Goal: Task Accomplishment & Management: Use online tool/utility

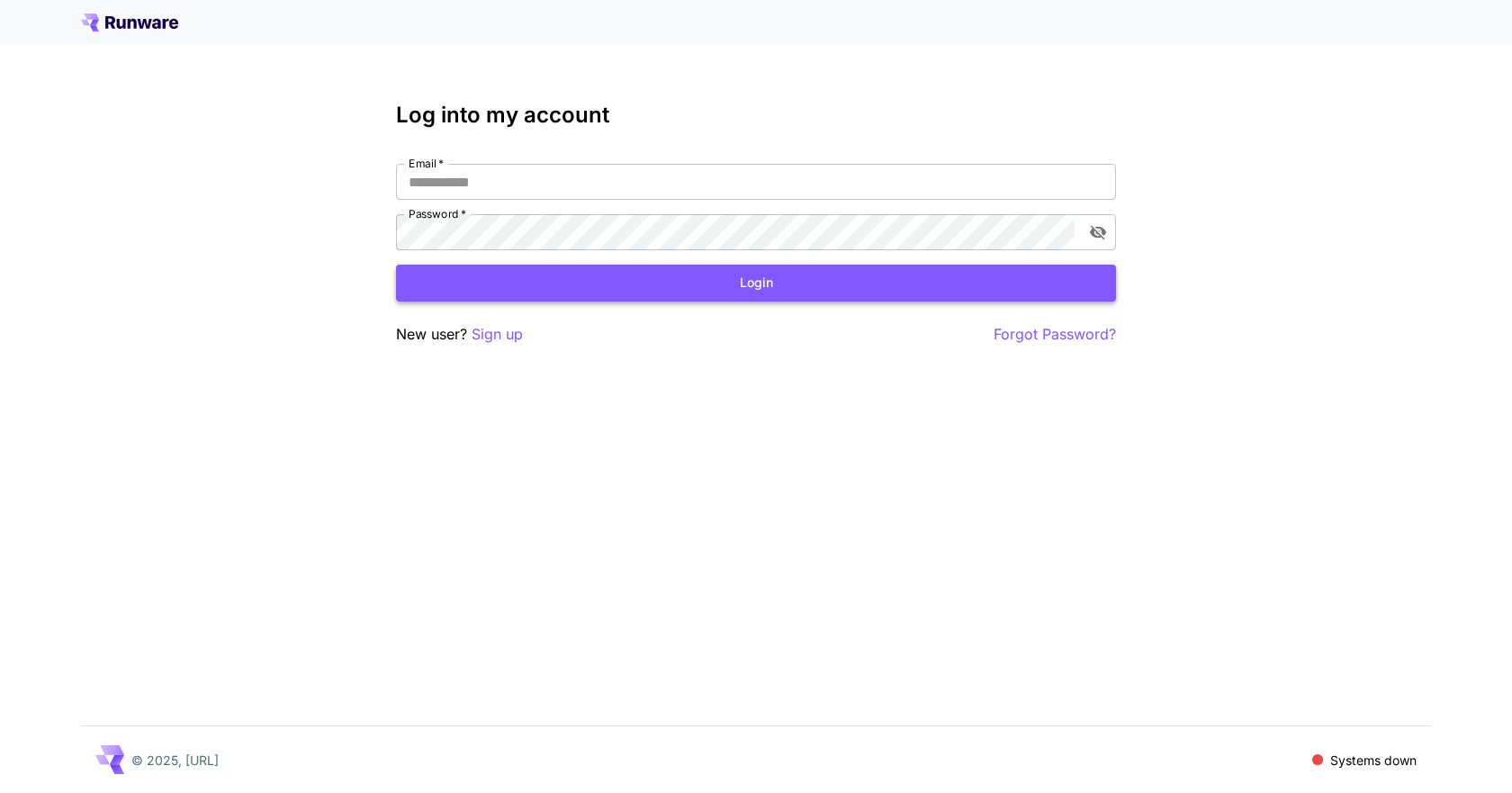
type input "**********"
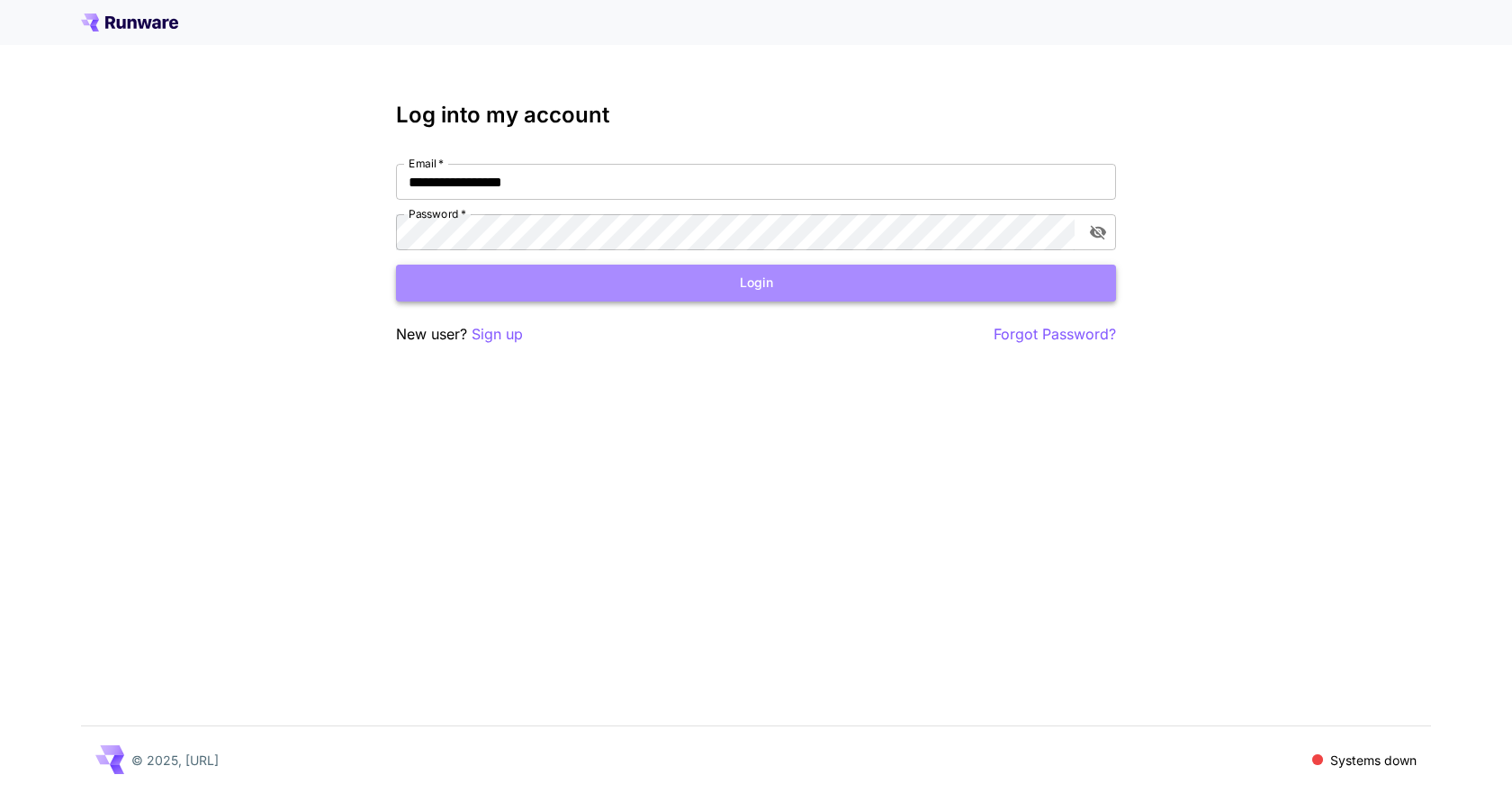
click at [660, 274] on button "Login" at bounding box center [756, 283] width 720 height 37
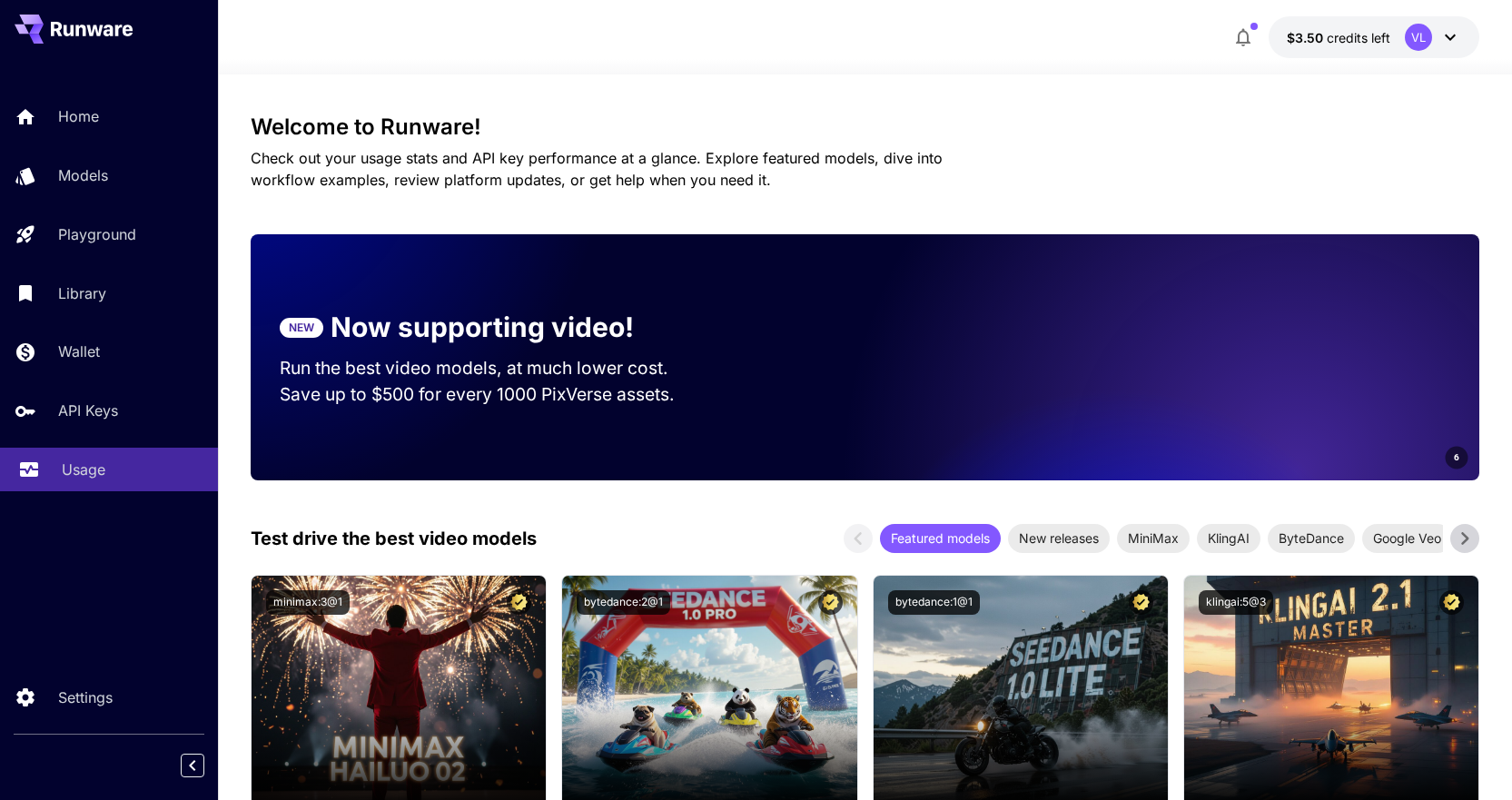
click at [90, 482] on link "Usage" at bounding box center [109, 470] width 218 height 45
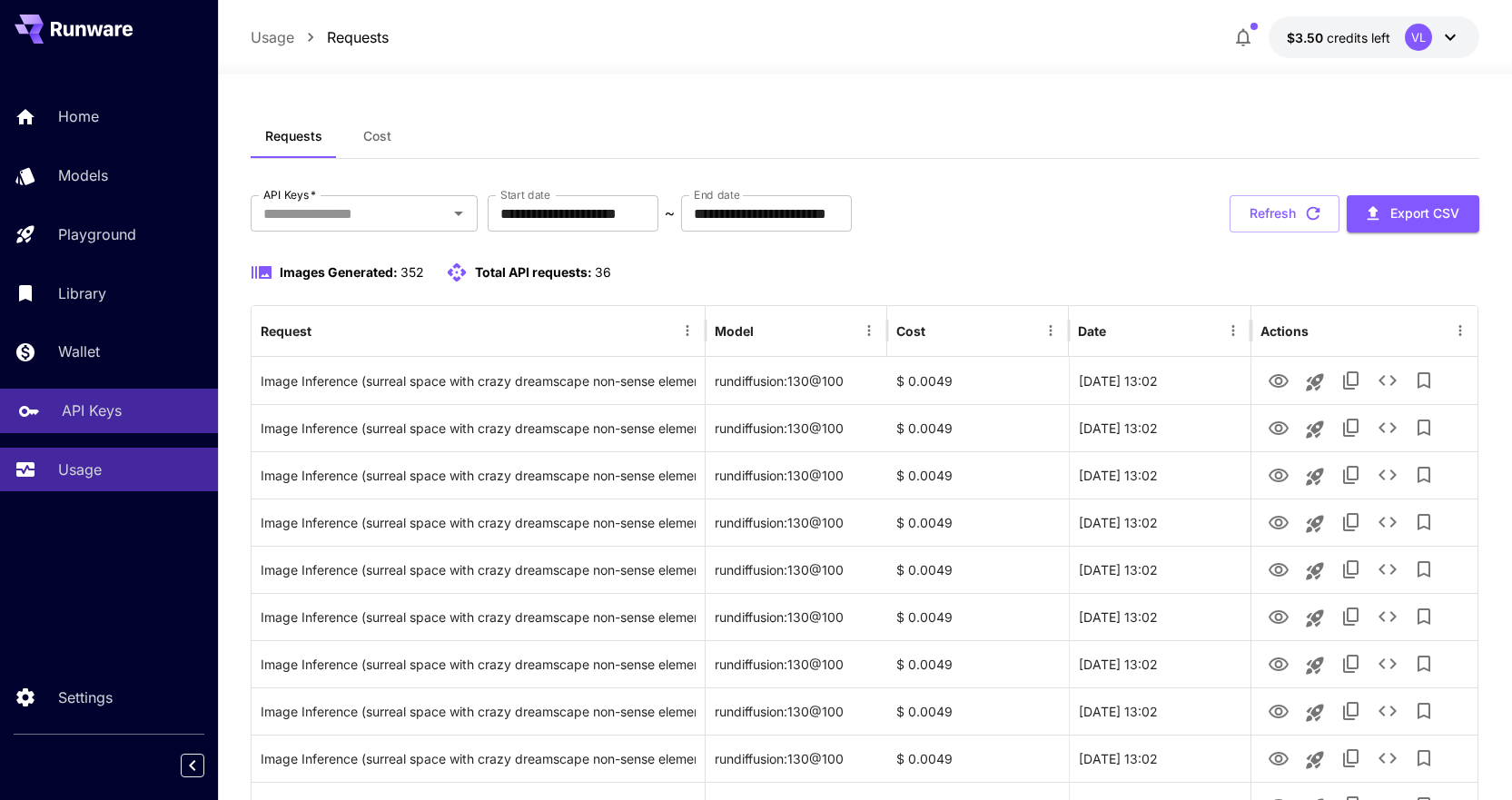
click at [94, 418] on p "API Keys" at bounding box center [92, 410] width 60 height 22
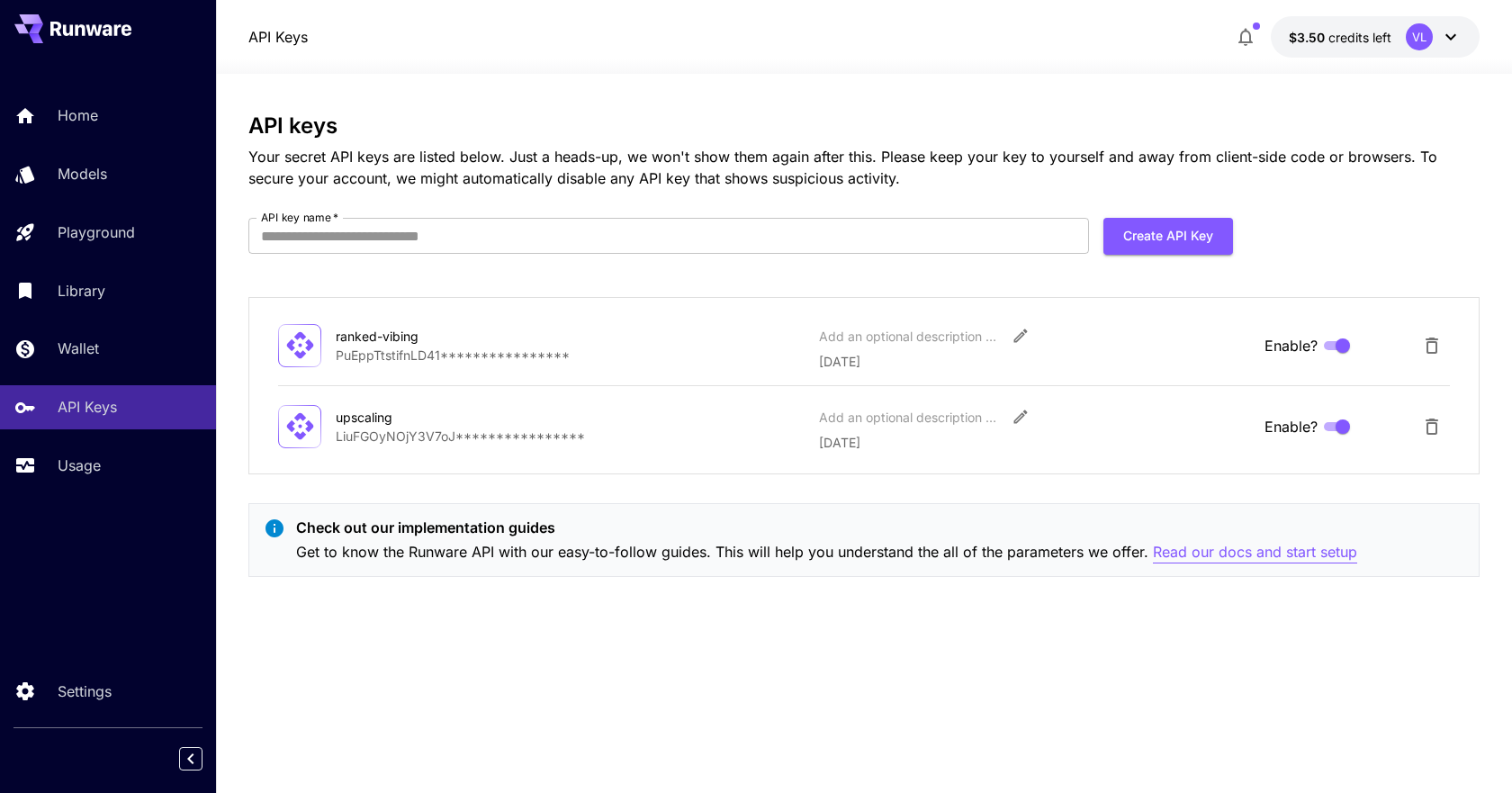
click at [1334, 553] on p "Read our docs and start setup" at bounding box center [1255, 552] width 205 height 23
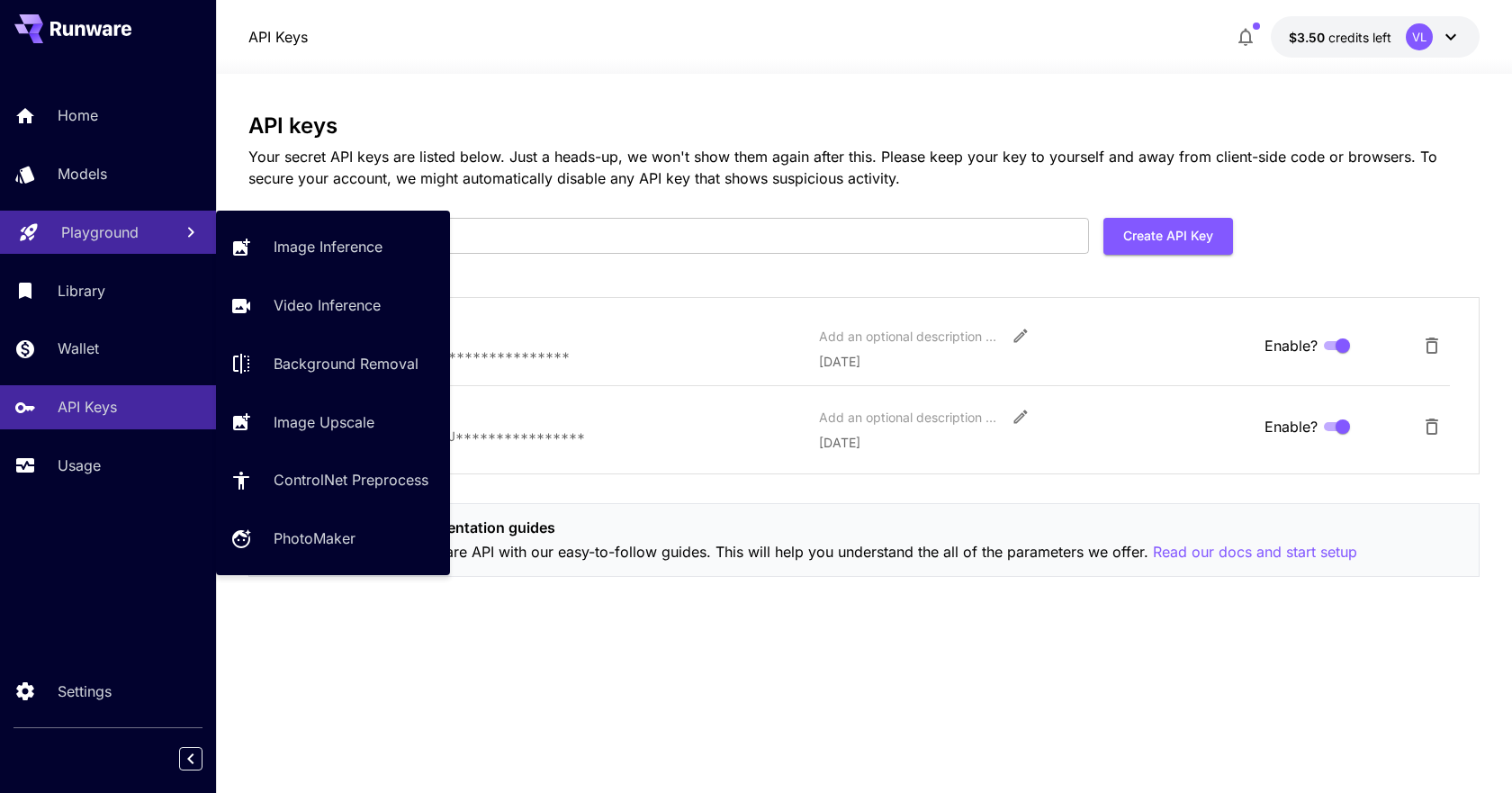
click at [98, 226] on p "Playground" at bounding box center [100, 232] width 77 height 22
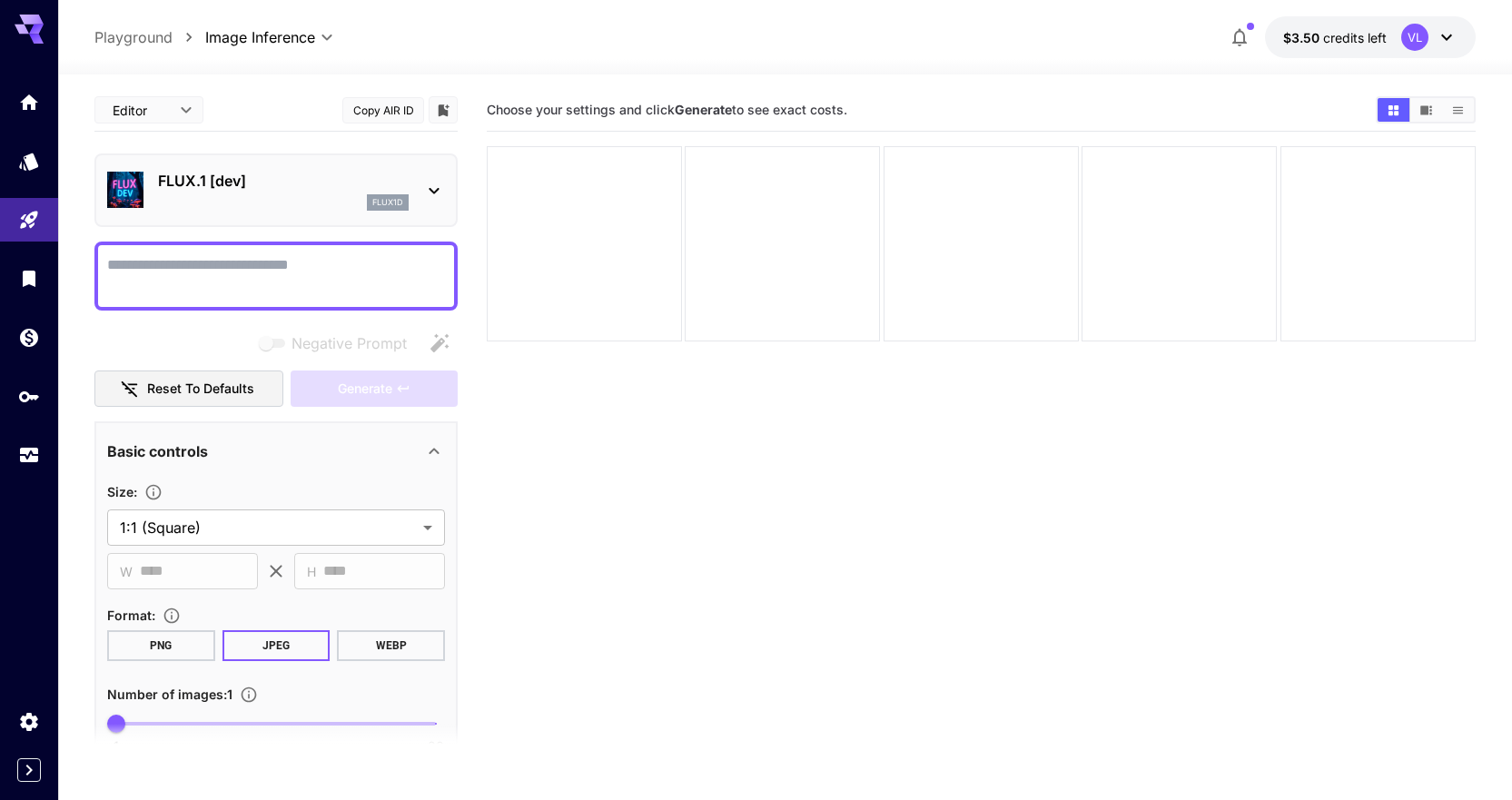
click at [405, 208] on div "flux1d" at bounding box center [388, 202] width 42 height 16
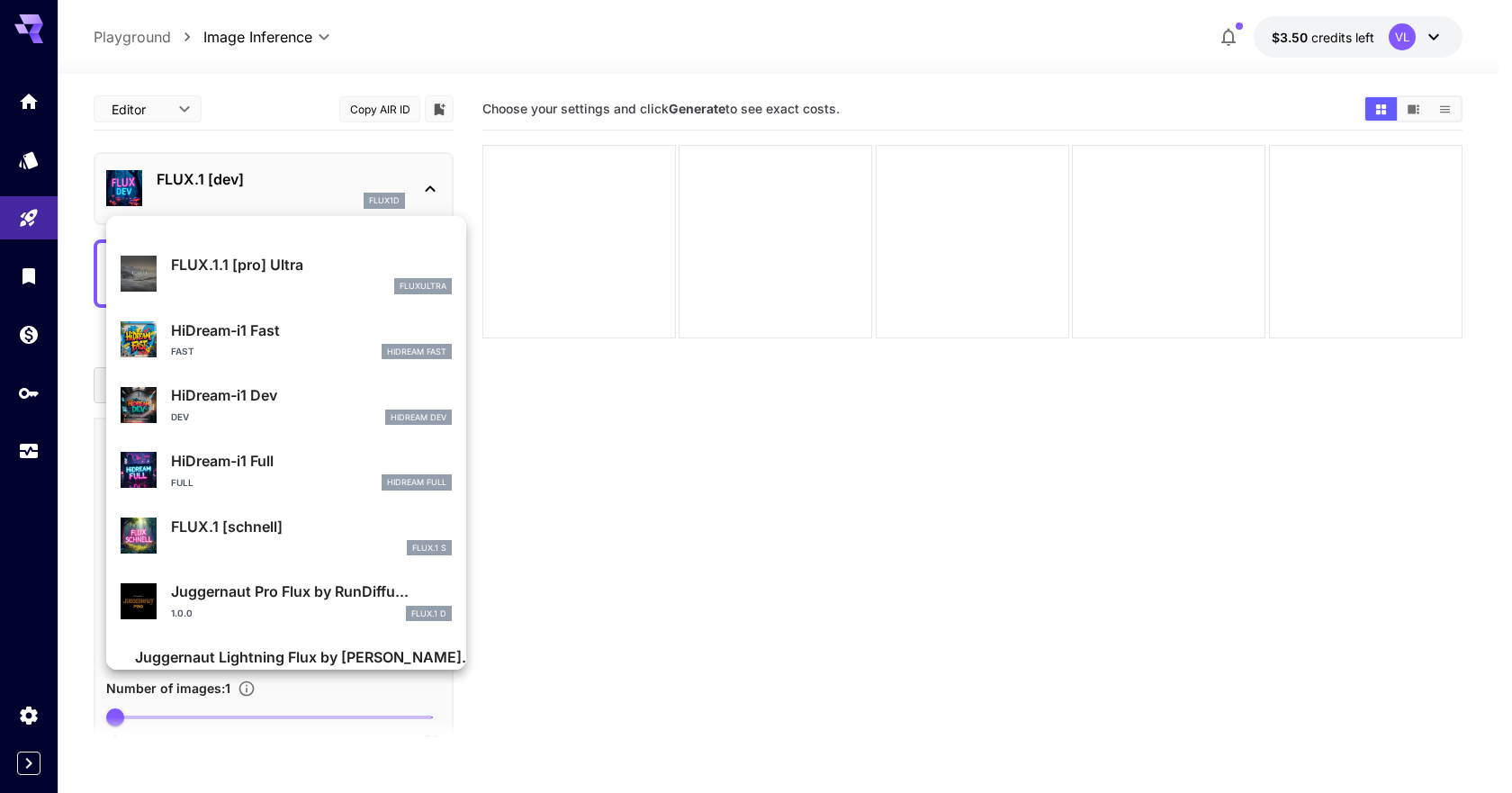
scroll to position [1390, 0]
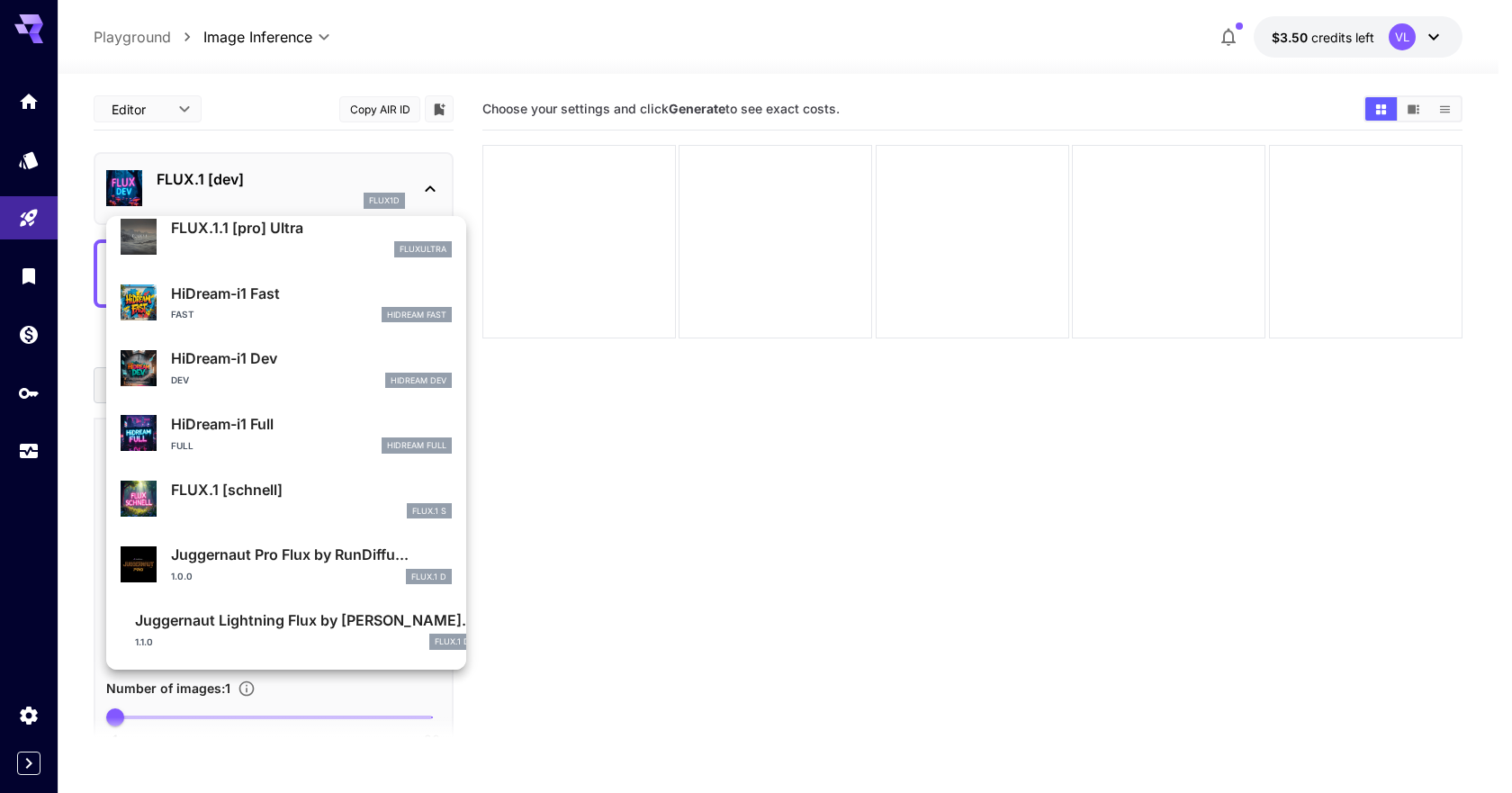
click at [0, 576] on div at bounding box center [756, 396] width 1512 height 793
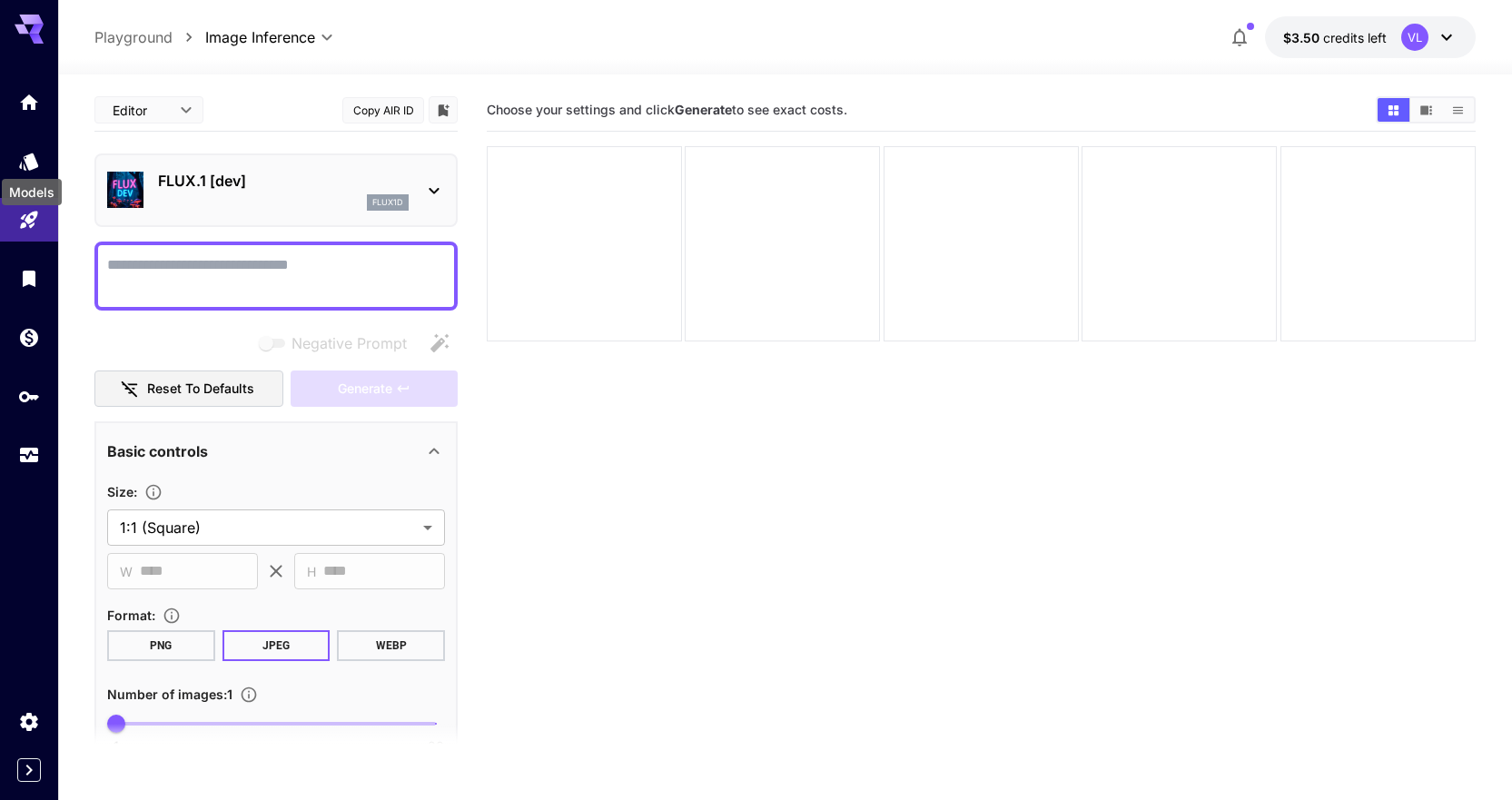
click at [23, 169] on div "Models" at bounding box center [32, 187] width 64 height 41
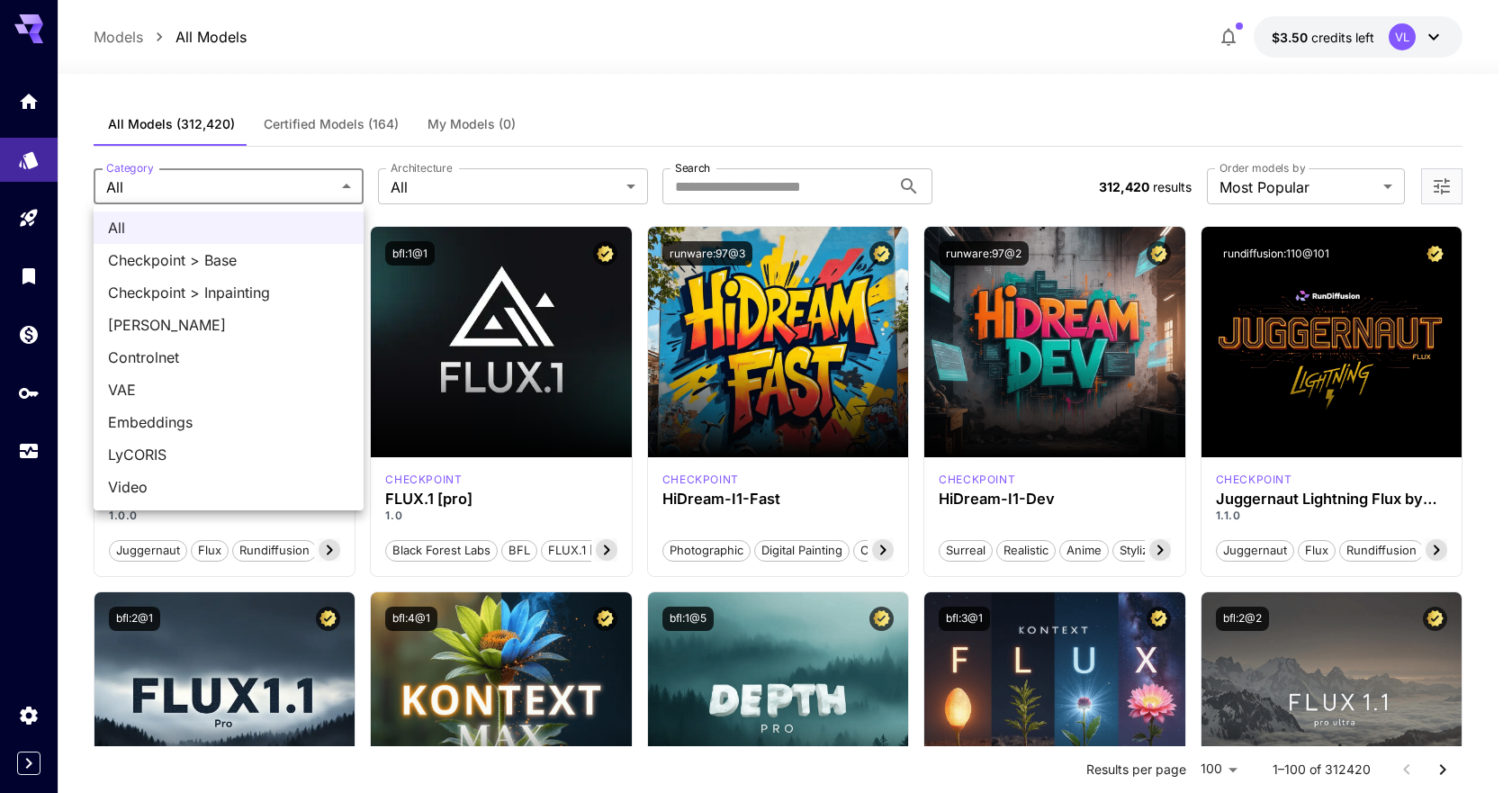
click at [426, 85] on div at bounding box center [756, 396] width 1512 height 793
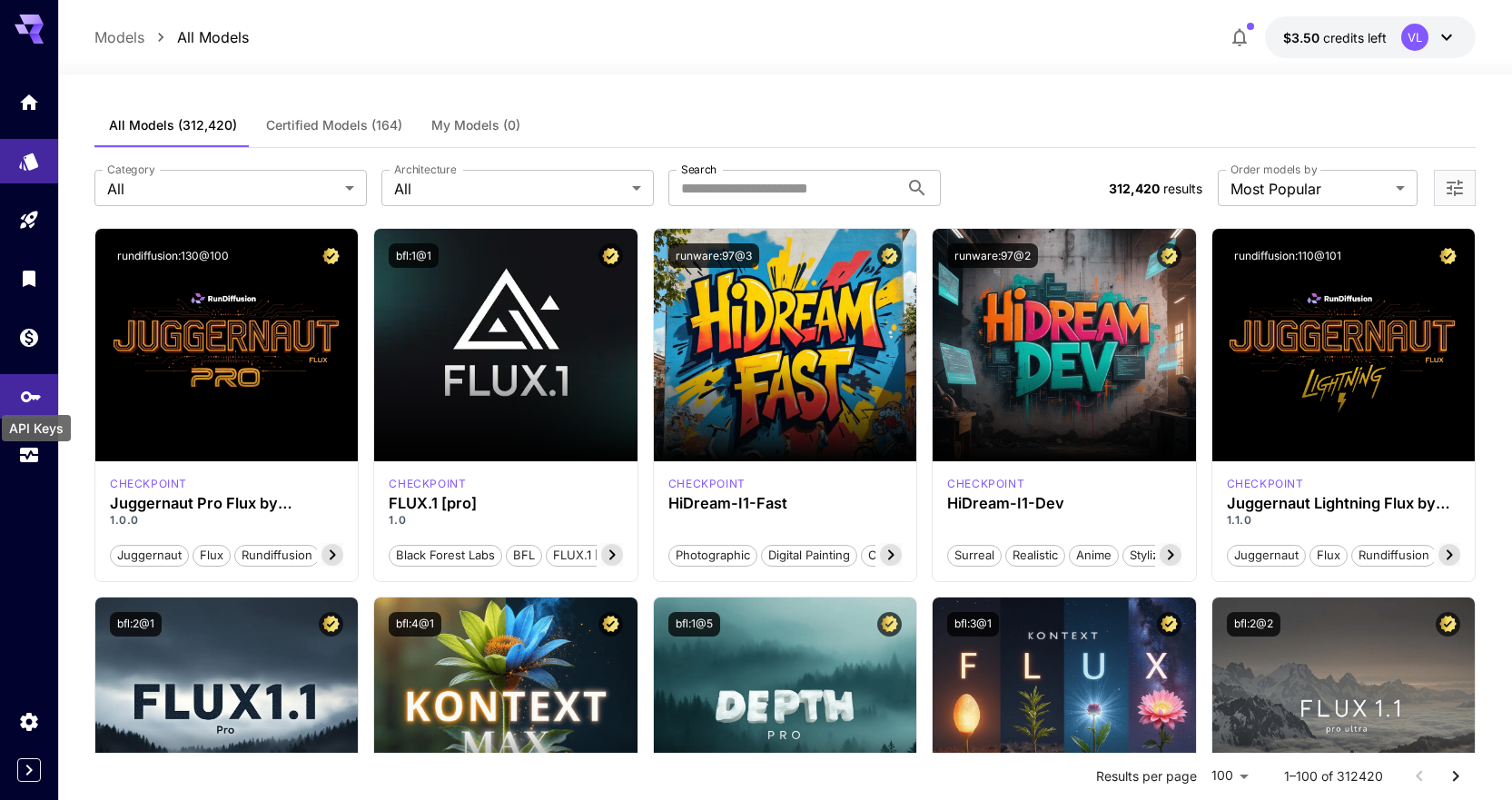
click at [28, 388] on icon "API Keys" at bounding box center [31, 390] width 20 height 11
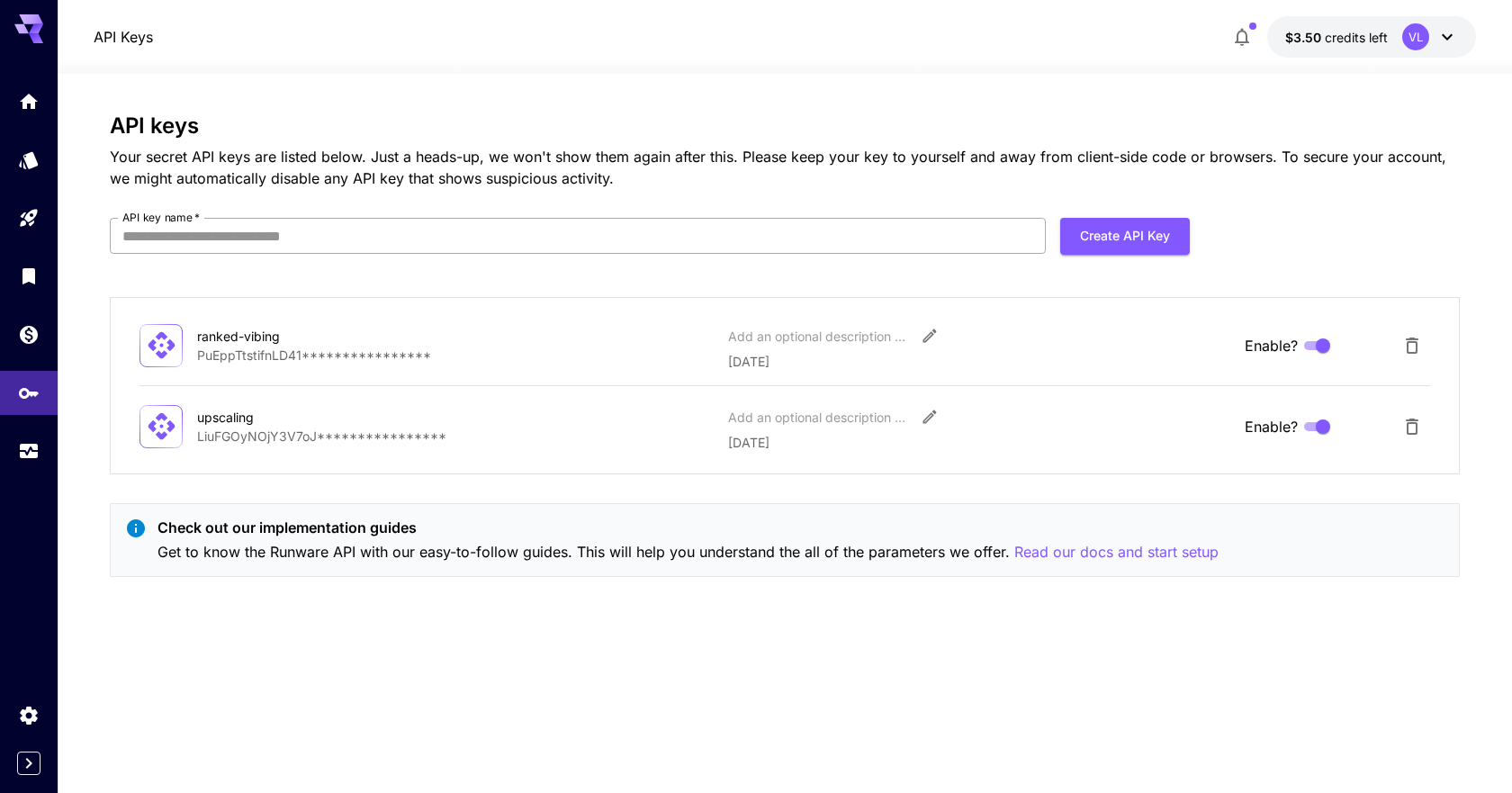
click at [1043, 236] on input "API key name   *" at bounding box center [578, 235] width 935 height 36
click at [986, 245] on input "API key name   *" at bounding box center [578, 235] width 935 height 36
type input "*"
type input "**********"
click at [1147, 251] on button "Create API Key" at bounding box center [1124, 235] width 130 height 37
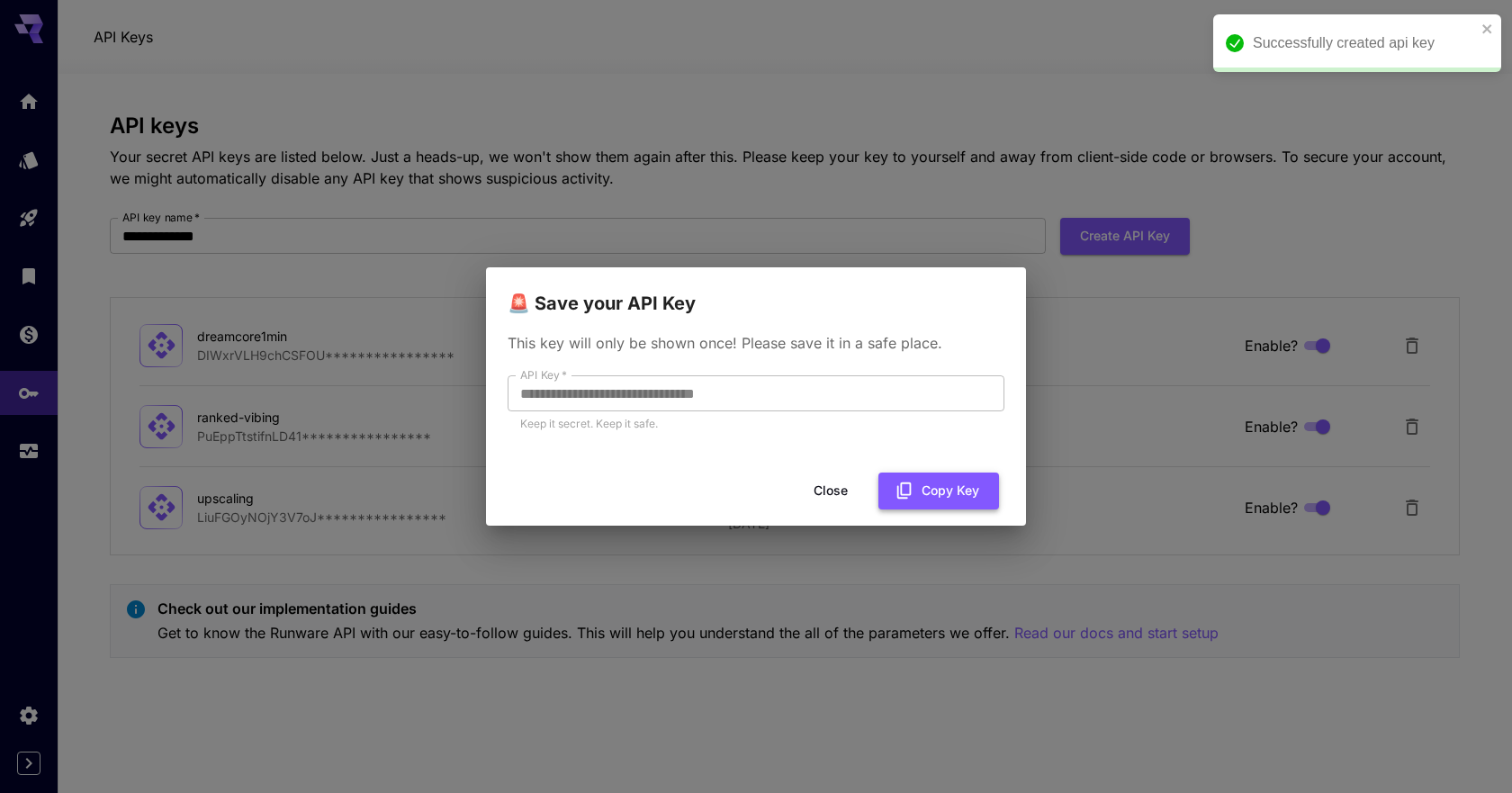
click at [934, 490] on button "Copy Key" at bounding box center [938, 490] width 121 height 37
click at [854, 491] on button "Close" at bounding box center [845, 490] width 81 height 37
